Goal: Transaction & Acquisition: Purchase product/service

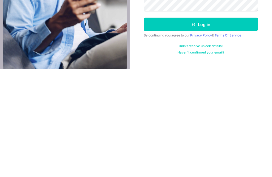
scroll to position [17, 0]
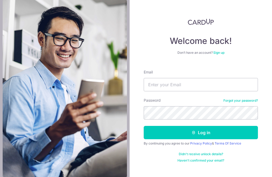
click at [4, 80] on img at bounding box center [65, 88] width 124 height 177
click at [190, 78] on input "Email" at bounding box center [201, 84] width 114 height 13
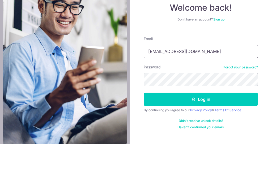
type input "128apoon@gmail.com"
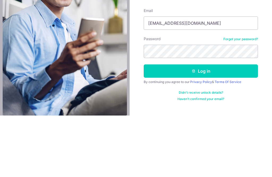
click at [207, 126] on button "Log in" at bounding box center [201, 132] width 114 height 13
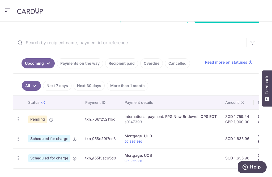
scroll to position [90, 0]
click at [47, 119] on td "Pending" at bounding box center [52, 118] width 57 height 19
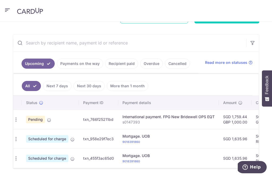
scroll to position [0, 3]
click at [44, 119] on td "Pending" at bounding box center [49, 118] width 57 height 19
click at [50, 120] on icon at bounding box center [49, 120] width 4 height 4
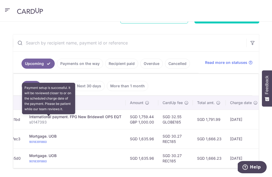
scroll to position [0, 98]
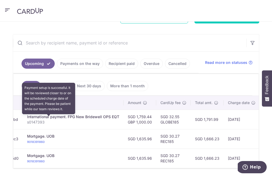
click at [183, 103] on icon at bounding box center [184, 102] width 4 height 4
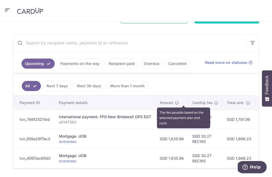
scroll to position [0, 65]
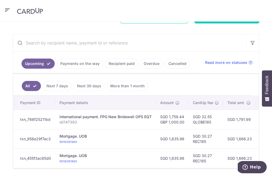
click at [184, 119] on td "SGD 1,759.44 GBP 1,000.00" at bounding box center [172, 118] width 33 height 19
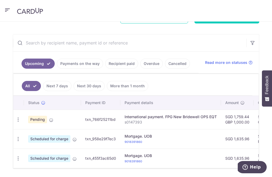
scroll to position [0, 0]
click at [52, 114] on td "Pending" at bounding box center [52, 118] width 57 height 19
click at [49, 120] on icon at bounding box center [51, 120] width 4 height 4
click at [199, 69] on ul "Upcoming Payments on the way Recipient paid Overdue Cancelled" at bounding box center [106, 63] width 186 height 22
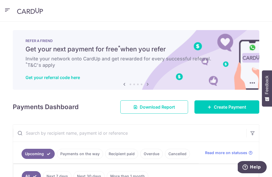
click at [220, 107] on span "Create Payment" at bounding box center [230, 107] width 32 height 6
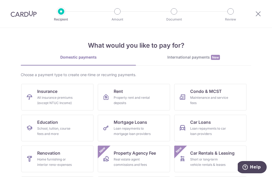
click at [196, 57] on div "International payments New" at bounding box center [193, 57] width 115 height 6
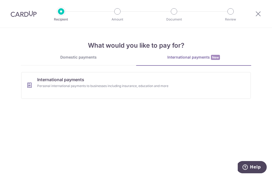
click at [170, 90] on link "International payments Personal international payments to businesses including …" at bounding box center [136, 85] width 230 height 27
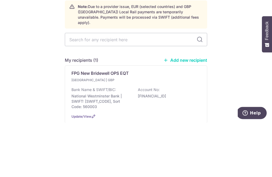
click at [253, 49] on div "Who would you like to pay? Note: Due to a provider issue, EUR (selected countri…" at bounding box center [136, 119] width 272 height 183
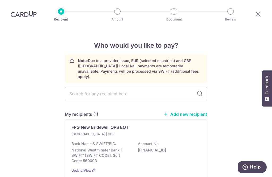
click at [106, 131] on div "United Kingdom | GBP Bank Name & SWIFT/BIC: National Westminster Bank | SWIFT: …" at bounding box center [135, 147] width 129 height 32
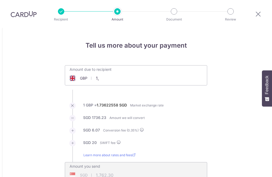
type input "1"
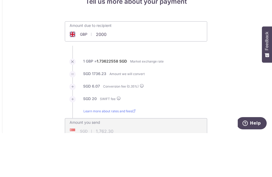
type input "1,000.00"
type input "3,504.62"
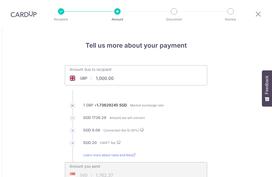
scroll to position [61, 0]
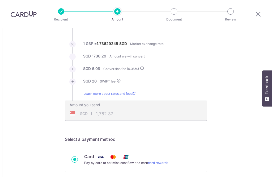
click at [119, 23] on input "1,000.00" at bounding box center [106, 17] width 82 height 12
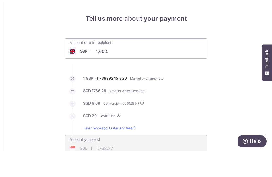
scroll to position [0, 0]
type input "1"
type input "2000"
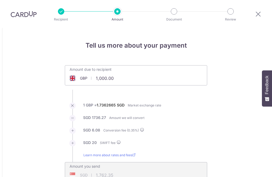
click at [144, 65] on div "Amount due to recipient GBP 1,000.00 1000" at bounding box center [136, 71] width 142 height 12
click at [152, 65] on div "Amount due to recipient GBP 1,000.00 1000" at bounding box center [136, 71] width 142 height 12
click at [124, 72] on input "1,000.00" at bounding box center [106, 78] width 82 height 12
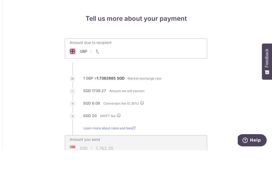
type input "1"
type input "2000"
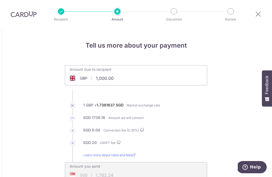
click at [76, 72] on input "1,000.00" at bounding box center [106, 78] width 82 height 12
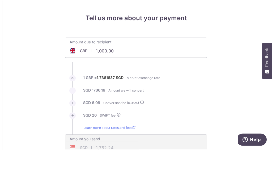
click at [124, 72] on input "1,000.00" at bounding box center [106, 78] width 82 height 12
click at [149, 65] on div "Amount due to recipient GBP 1,000.00 1000" at bounding box center [136, 71] width 142 height 12
type input "1,000.00"
type input "1,762.25"
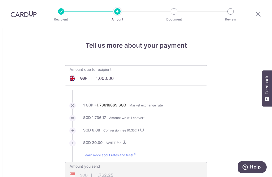
click at [128, 72] on input "1,000.00" at bounding box center [106, 78] width 82 height 12
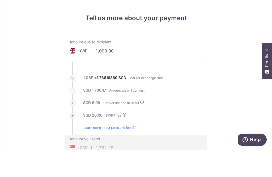
click at [128, 72] on input "1,000.00" at bounding box center [106, 78] width 82 height 12
click at [134, 72] on input "1,000.00" at bounding box center [106, 78] width 82 height 12
type input "1"
type input "2000"
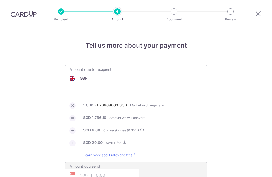
click at [95, 80] on input "text" at bounding box center [106, 78] width 82 height 12
type input "1,000.00"
type input "1,762.18"
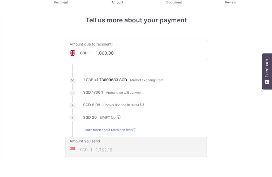
scroll to position [9, 0]
click at [128, 63] on input "1,000.00" at bounding box center [106, 69] width 82 height 12
type input "1"
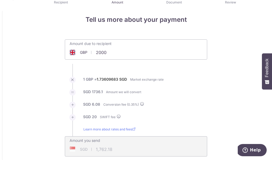
type input "2000"
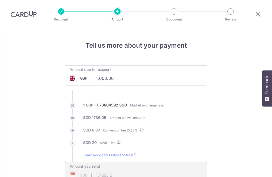
scroll to position [17, 0]
click at [145, 65] on div "Amount due to recipient GBP 1,000.00 1000" at bounding box center [136, 71] width 142 height 12
click at [142, 65] on div "Amount due to recipient GBP 1,000.00 1000" at bounding box center [136, 71] width 142 height 12
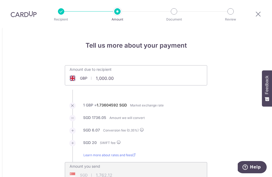
click at [142, 65] on div "Amount due to recipient GBP 1,000.00 1000" at bounding box center [136, 71] width 142 height 12
click at [144, 65] on div "Amount due to recipient GBP 1,000.00 1000" at bounding box center [136, 71] width 142 height 12
click at [118, 72] on input "1,000.00" at bounding box center [106, 78] width 82 height 12
click at [94, 102] on label "1 GBP = 1.73604592 SGD" at bounding box center [105, 106] width 44 height 9
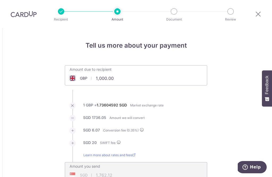
type input "1,000.00"
type input "1,762.16"
click at [157, 65] on div "Amount due to recipient GBP 1,000.00 1000" at bounding box center [136, 75] width 142 height 20
click at [134, 72] on input "1,000.00" at bounding box center [106, 78] width 82 height 12
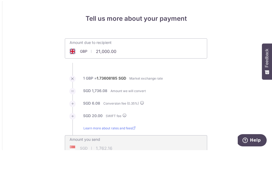
click at [130, 72] on input "21,000.00" at bounding box center [106, 78] width 82 height 12
type input "2"
type input "1,500.00"
type input "2,633.24"
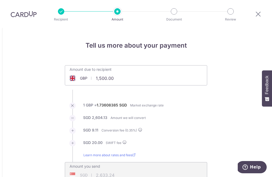
click at [115, 72] on input "1,500.00" at bounding box center [106, 78] width 82 height 12
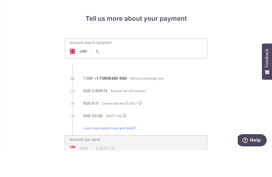
type input "1"
type input "1,000.00"
type input "3,504.21"
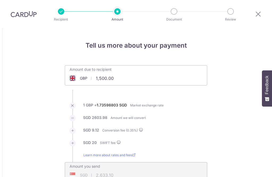
click at [99, 72] on input "1,500.00" at bounding box center [106, 78] width 82 height 12
click at [121, 72] on input "1,500.00" at bounding box center [106, 78] width 82 height 12
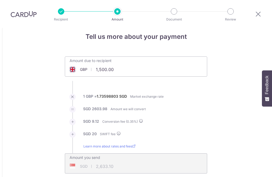
click at [145, 57] on div "Amount due to recipient GBP 1,500.00 1500" at bounding box center [136, 63] width 142 height 12
click at [120, 63] on input "1,500.00" at bounding box center [106, 69] width 82 height 12
type input "1,500."
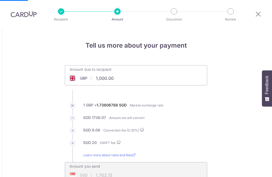
scroll to position [17, 0]
